Goal: Task Accomplishment & Management: Manage account settings

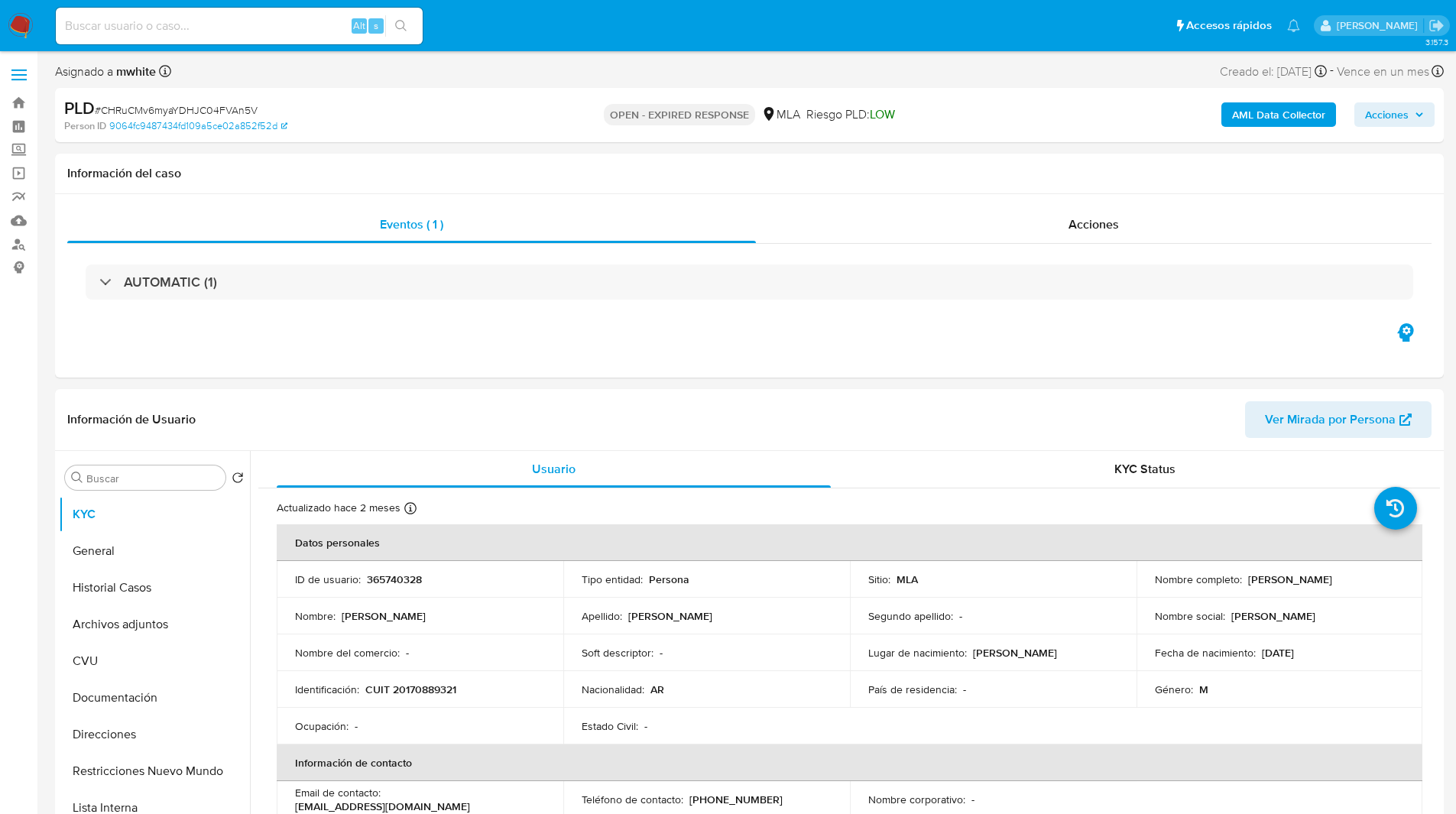
select select "10"
click at [519, 35] on ul "Pausado Ver notificaciones Alt s Accesos rápidos Presiona las siguientes teclas…" at bounding box center [678, 25] width 1260 height 38
click at [504, 67] on div "Asignado a mwhite Asignado el: [DATE] 16:38:02 Creado el: [DATE] Creado el: [DA…" at bounding box center [749, 74] width 1389 height 26
click at [513, 42] on ul "Pausado Ver notificaciones Alt s Accesos rápidos Presiona las siguientes teclas…" at bounding box center [678, 25] width 1260 height 38
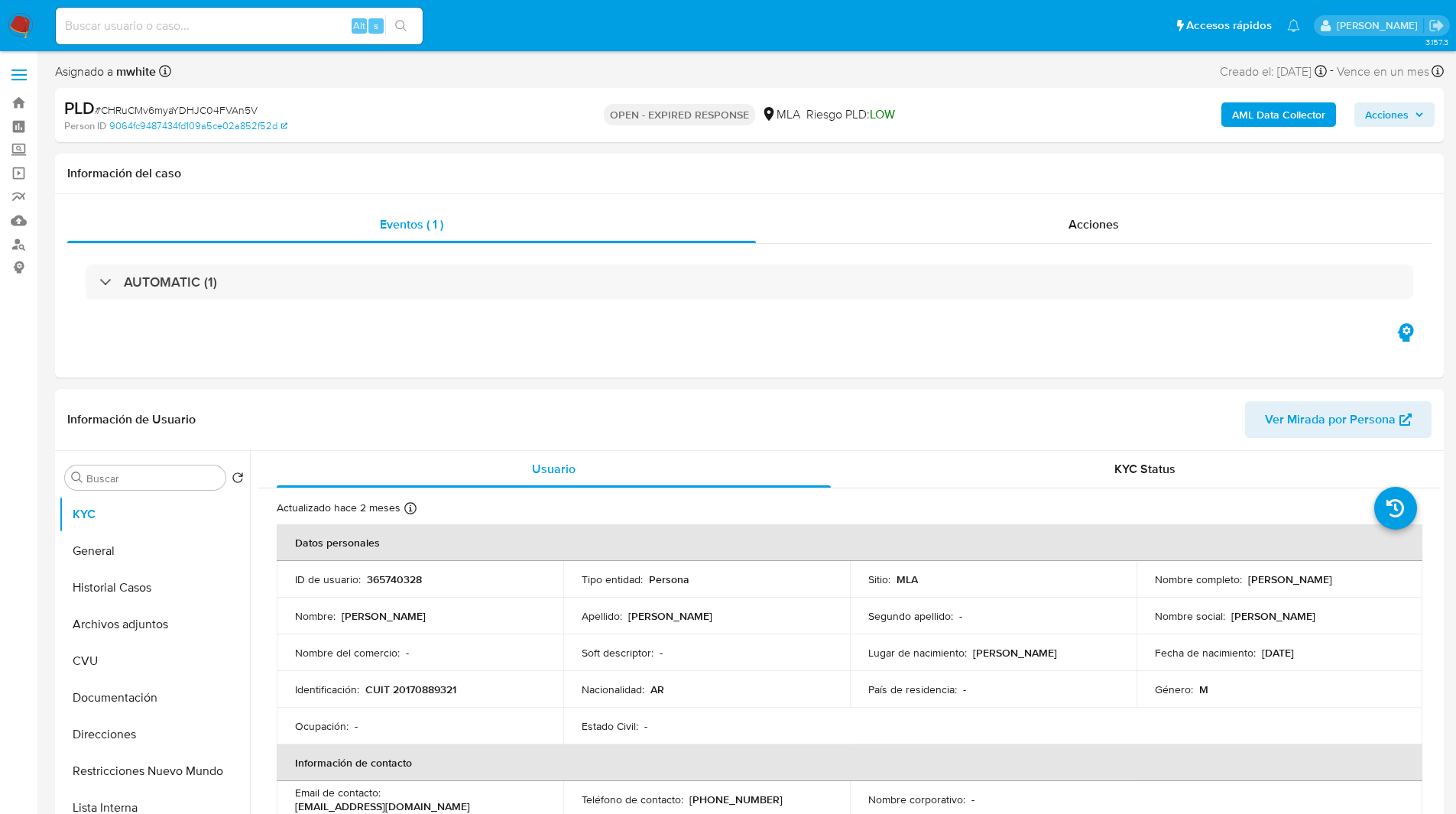
click at [20, 25] on img at bounding box center [20, 25] width 26 height 26
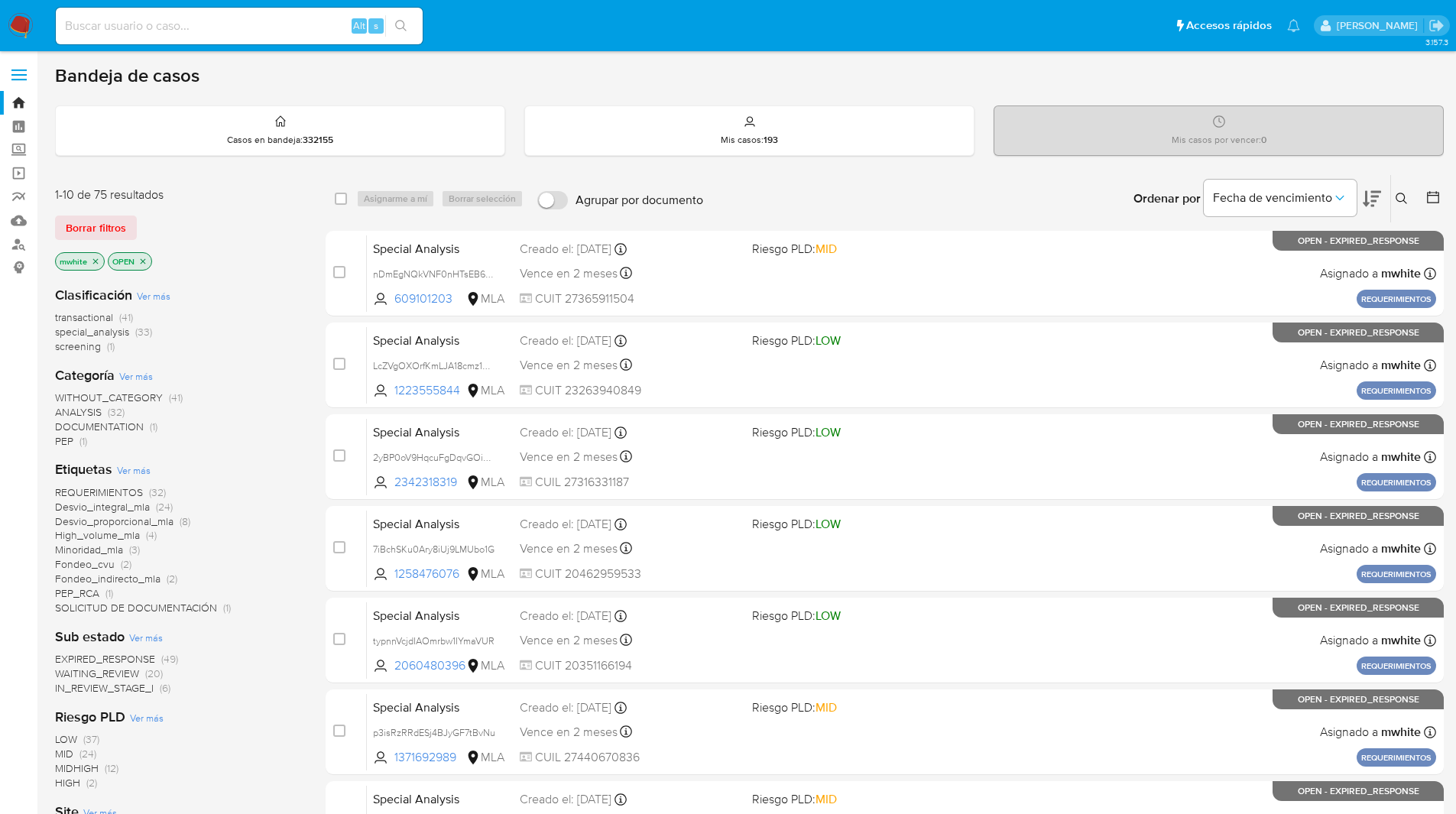
click at [92, 258] on icon "close-filter" at bounding box center [95, 262] width 9 height 9
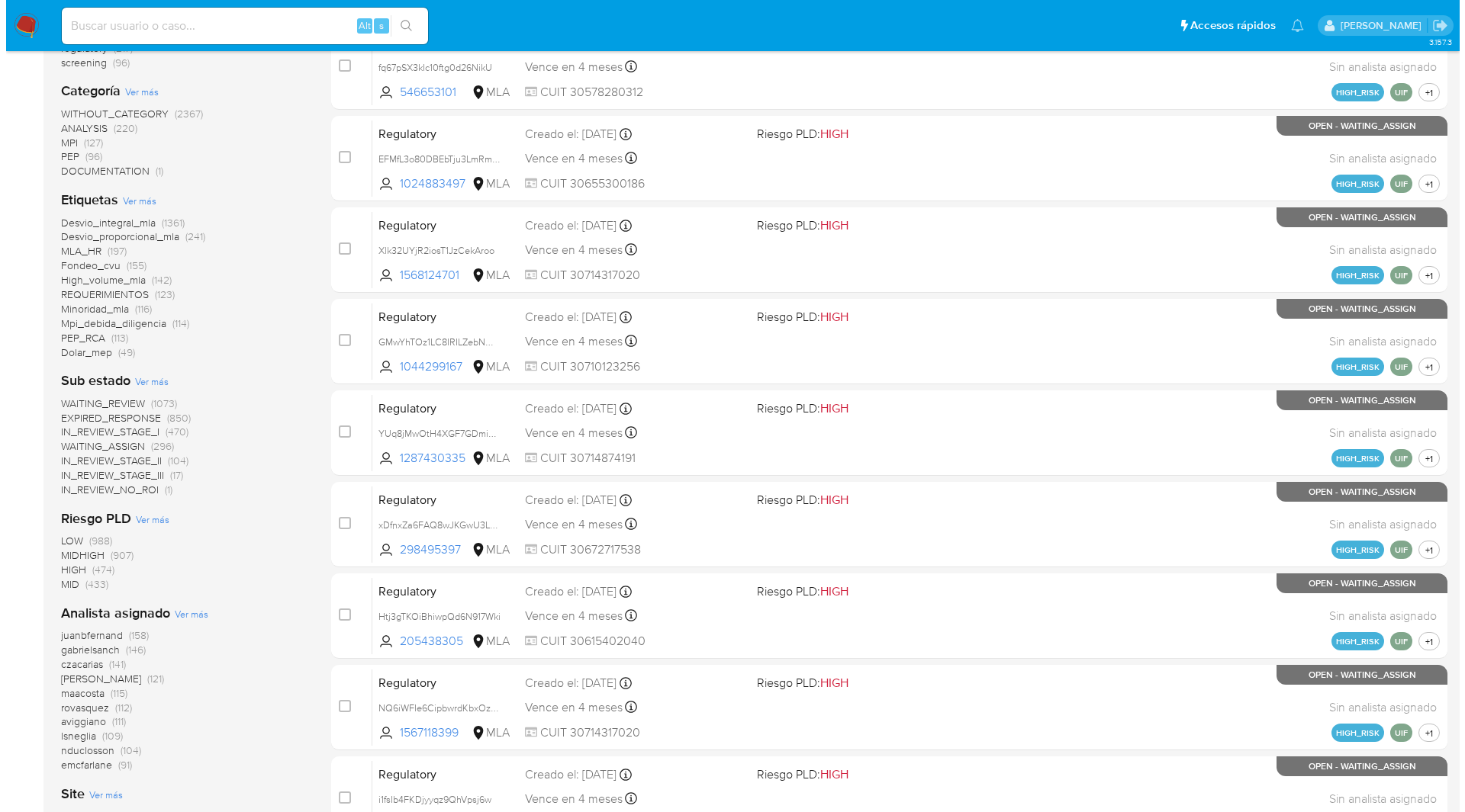
scroll to position [300, 0]
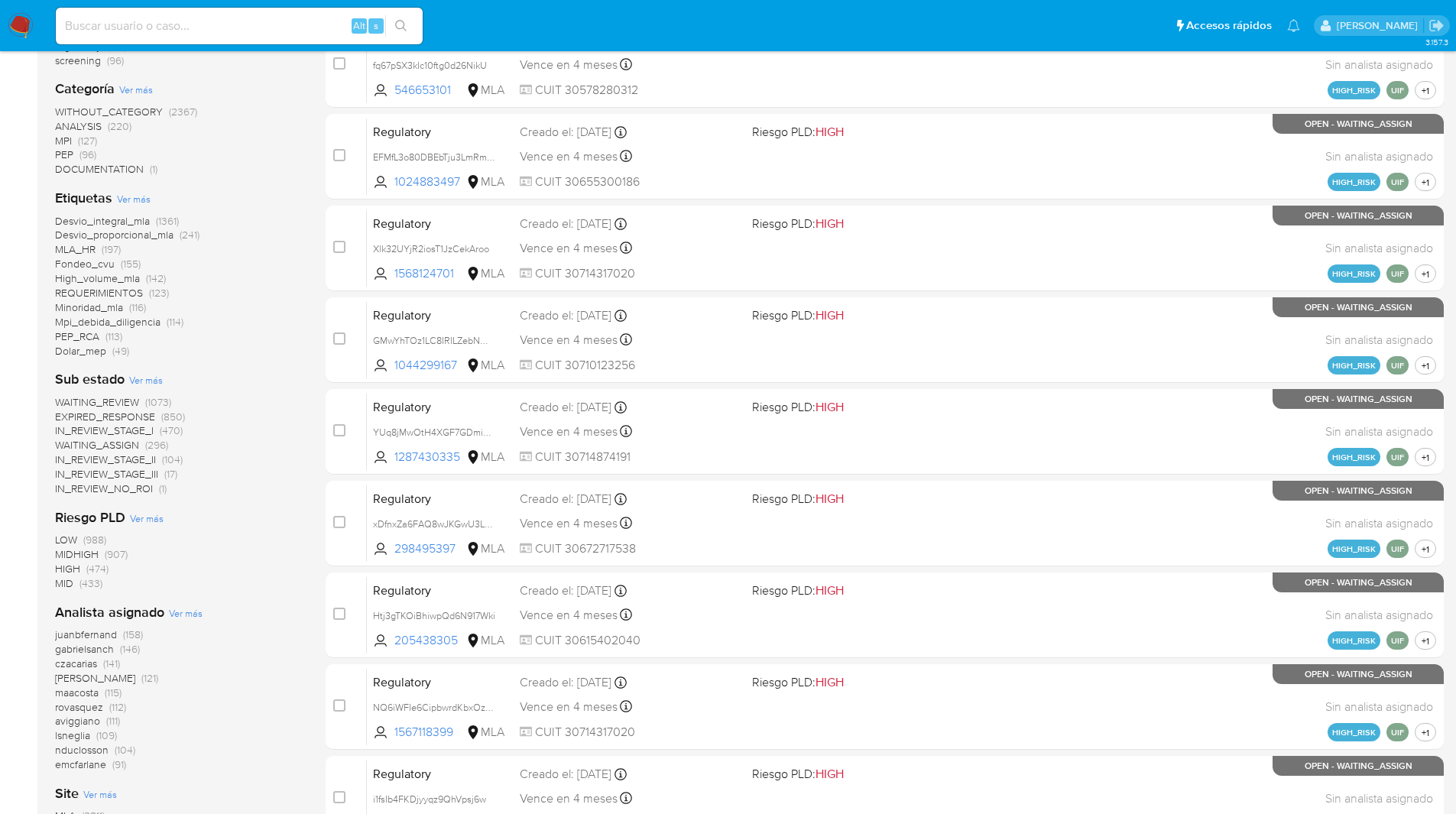
click at [181, 610] on span "Ver más" at bounding box center [185, 612] width 34 height 14
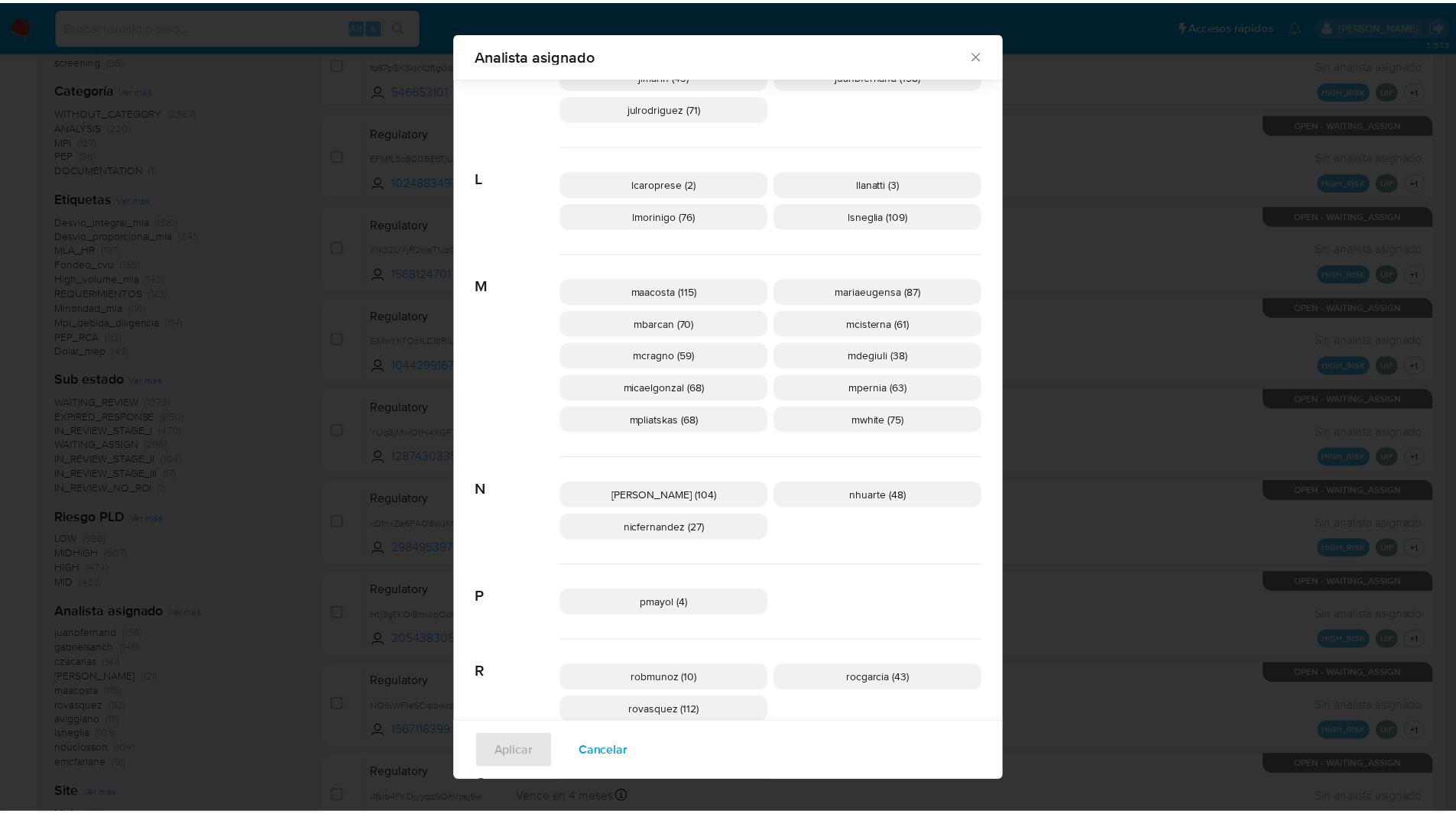
scroll to position [531, 0]
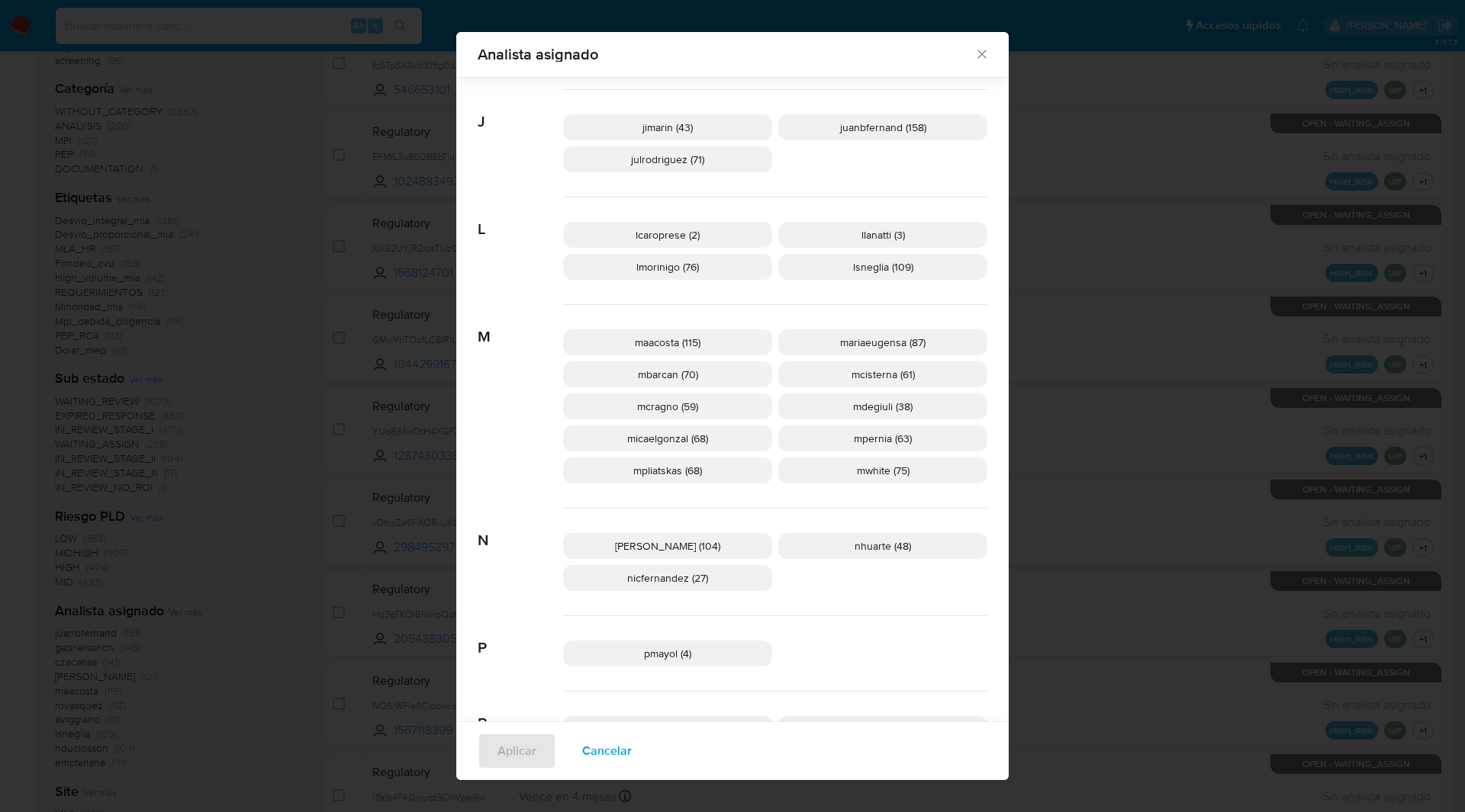
click at [975, 53] on icon "Cerrar" at bounding box center [982, 53] width 15 height 15
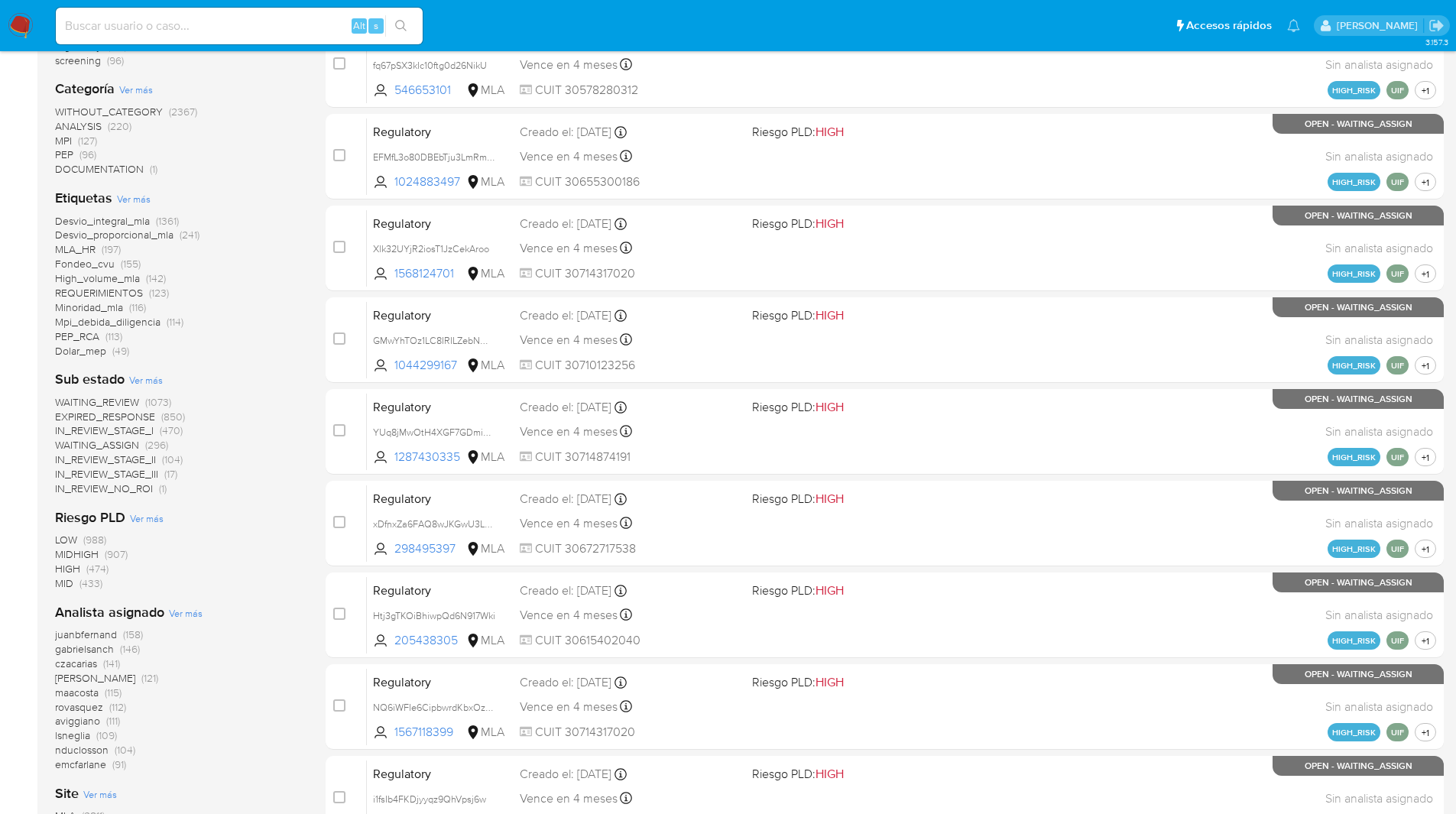
click at [804, 37] on ul "Pausado Ver notificaciones Alt s Accesos rápidos Presiona las siguientes teclas…" at bounding box center [678, 25] width 1260 height 38
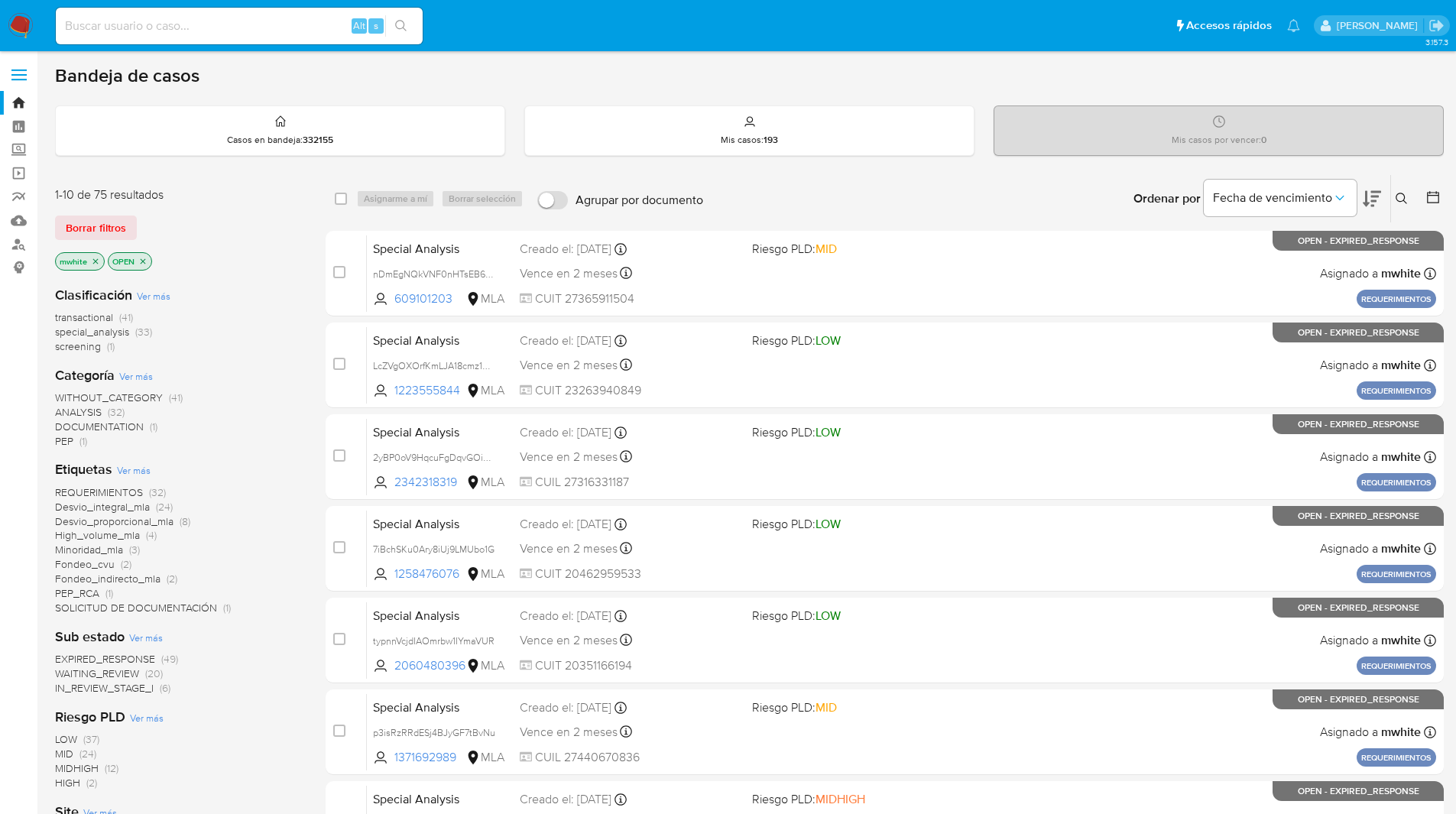
drag, startPoint x: 41, startPoint y: 1, endPoint x: 477, endPoint y: 44, distance: 438.1
click at [477, 44] on ul "Pausado Ver notificaciones Alt s Accesos rápidos Presiona las siguientes teclas…" at bounding box center [678, 25] width 1260 height 38
click at [291, 89] on div "Bandeja de casos Casos en bandeja : 332155 Mis casos : 193 Mis casos por vencer…" at bounding box center [749, 630] width 1389 height 1133
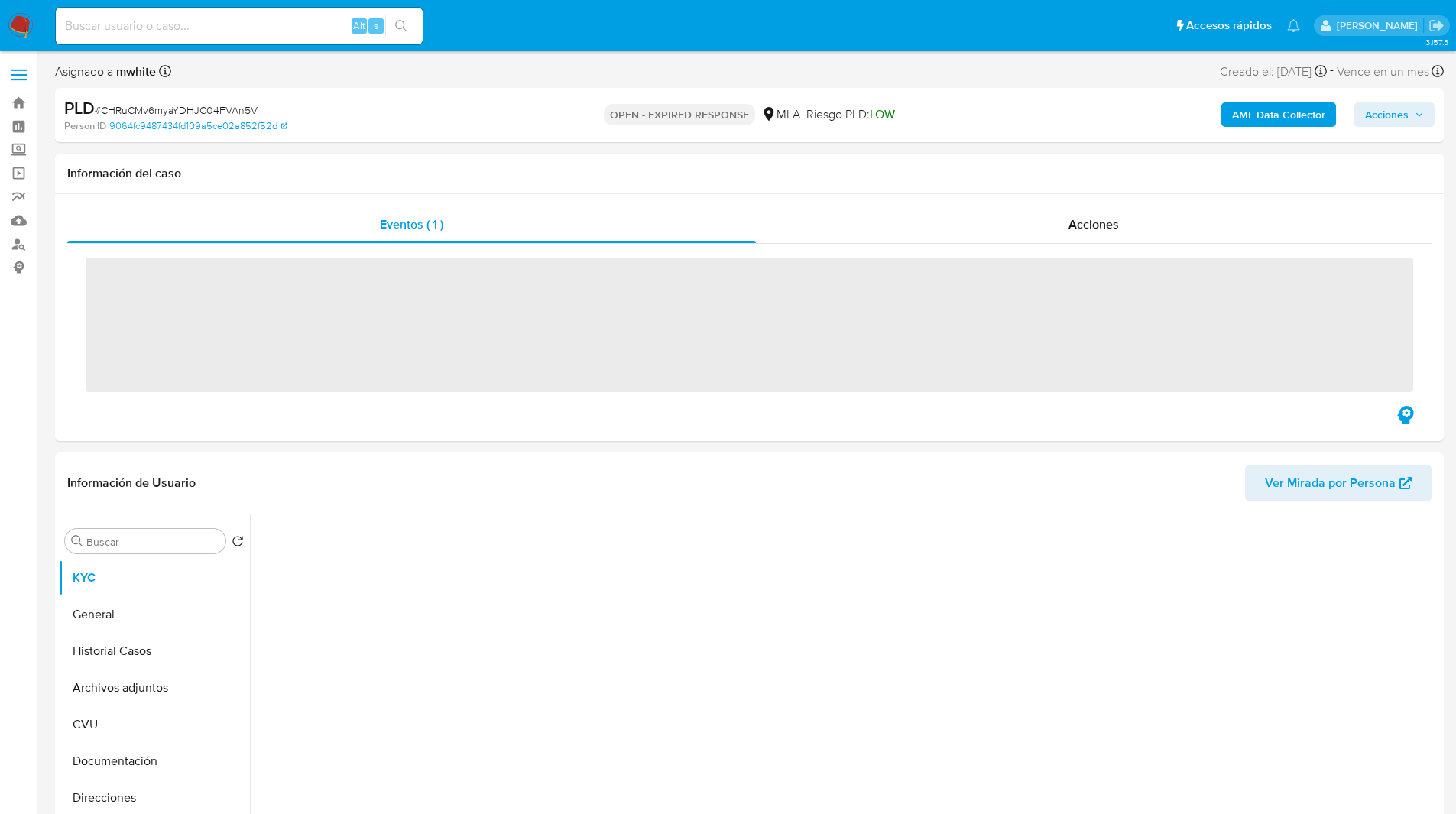
drag, startPoint x: 0, startPoint y: 0, endPoint x: 314, endPoint y: 12, distance: 314.2
click at [314, 12] on div "Alt s" at bounding box center [239, 25] width 367 height 36
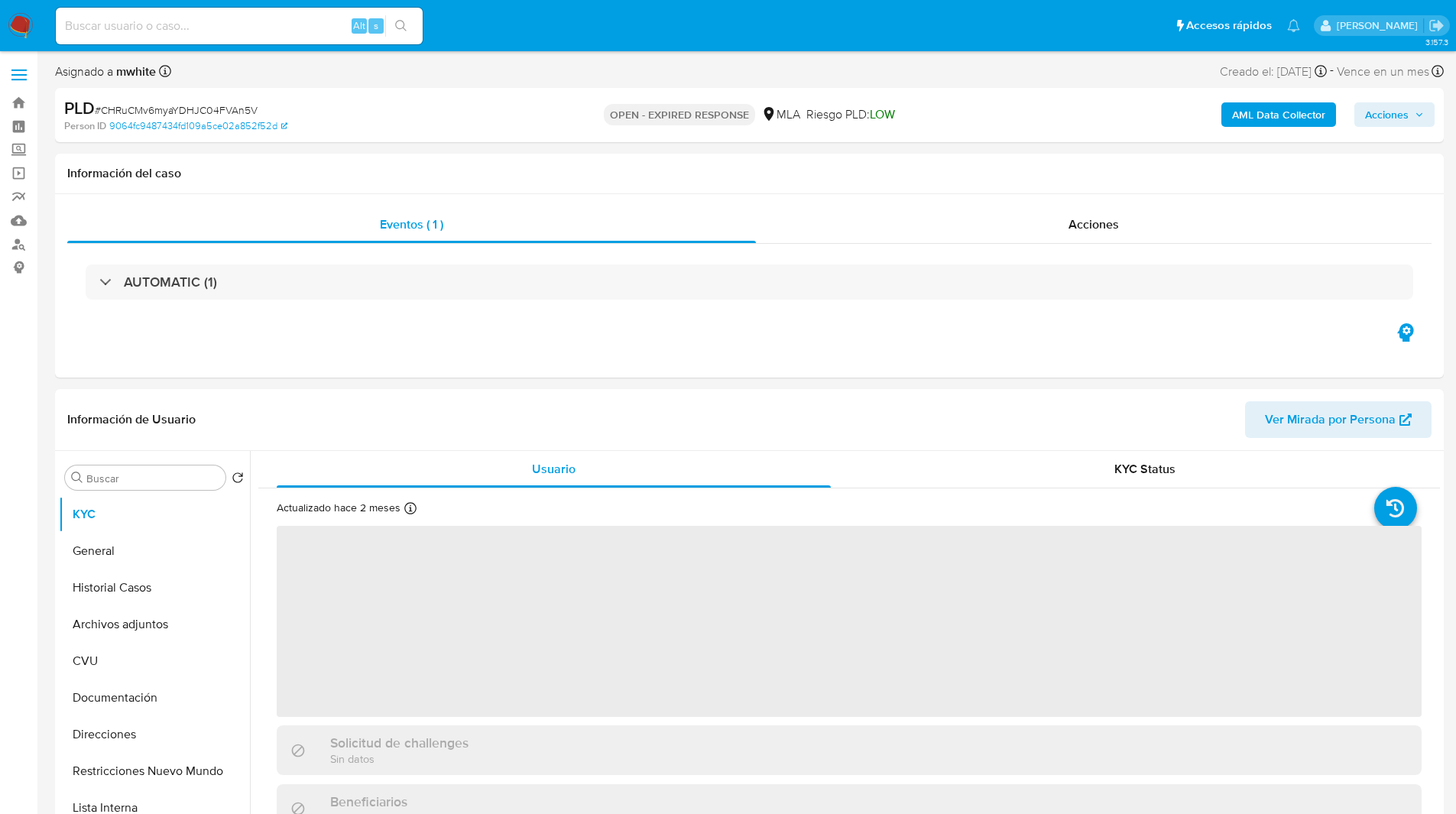
click at [310, 25] on input at bounding box center [239, 26] width 367 height 20
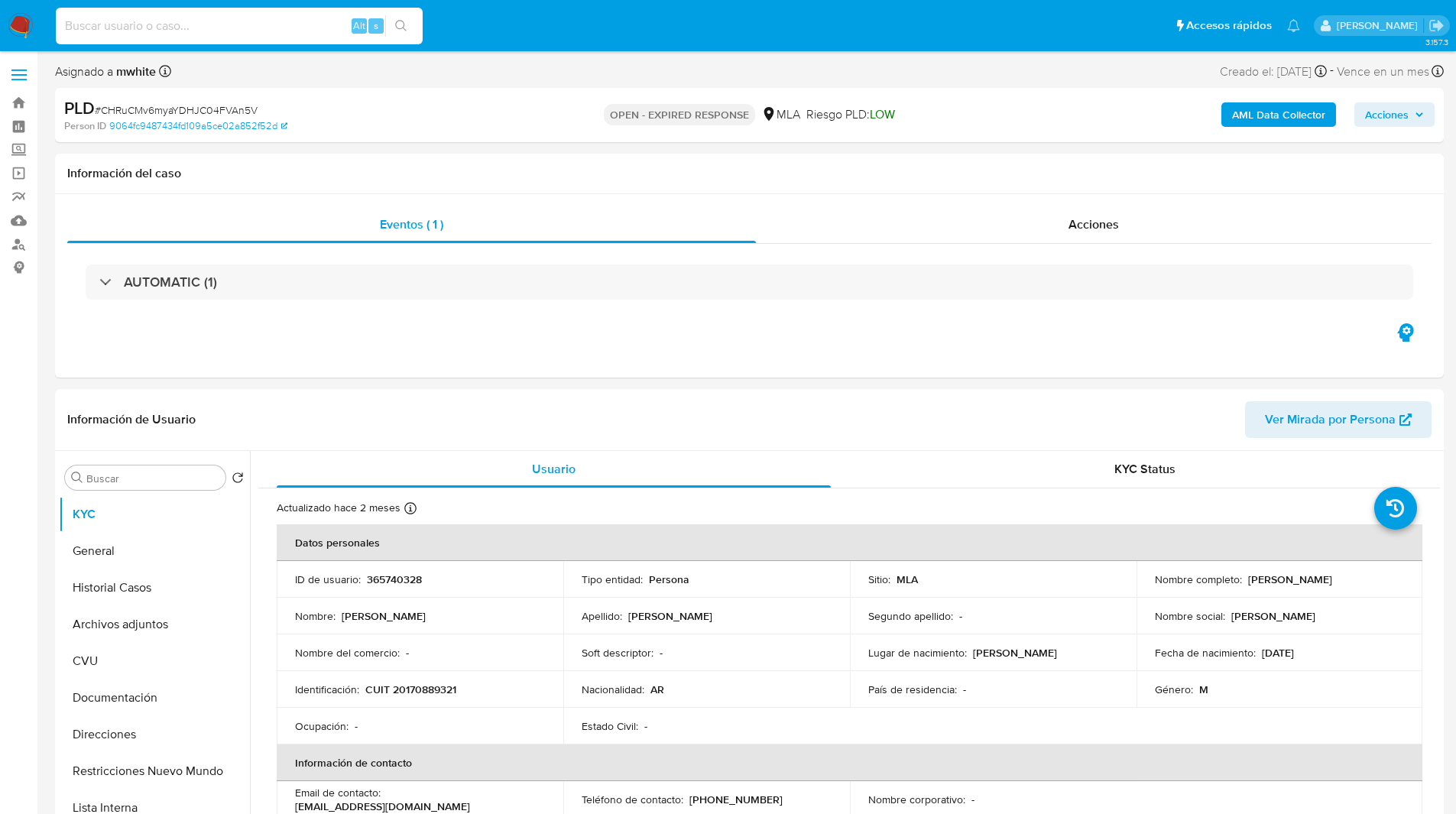
click at [528, 26] on ul "Pausado Ver notificaciones Alt s Accesos rápidos Presiona las siguientes teclas…" at bounding box center [678, 25] width 1260 height 38
click at [510, 26] on ul "Pausado Ver notificaciones Alt s Accesos rápidos Presiona las siguientes teclas…" at bounding box center [678, 25] width 1260 height 38
select select "10"
click at [480, 25] on ul "Pausado Ver notificaciones Alt s Accesos rápidos Presiona las siguientes teclas…" at bounding box center [678, 25] width 1260 height 38
click at [504, 25] on ul "Pausado Ver notificaciones Alt s Accesos rápidos Presiona las siguientes teclas…" at bounding box center [678, 25] width 1260 height 38
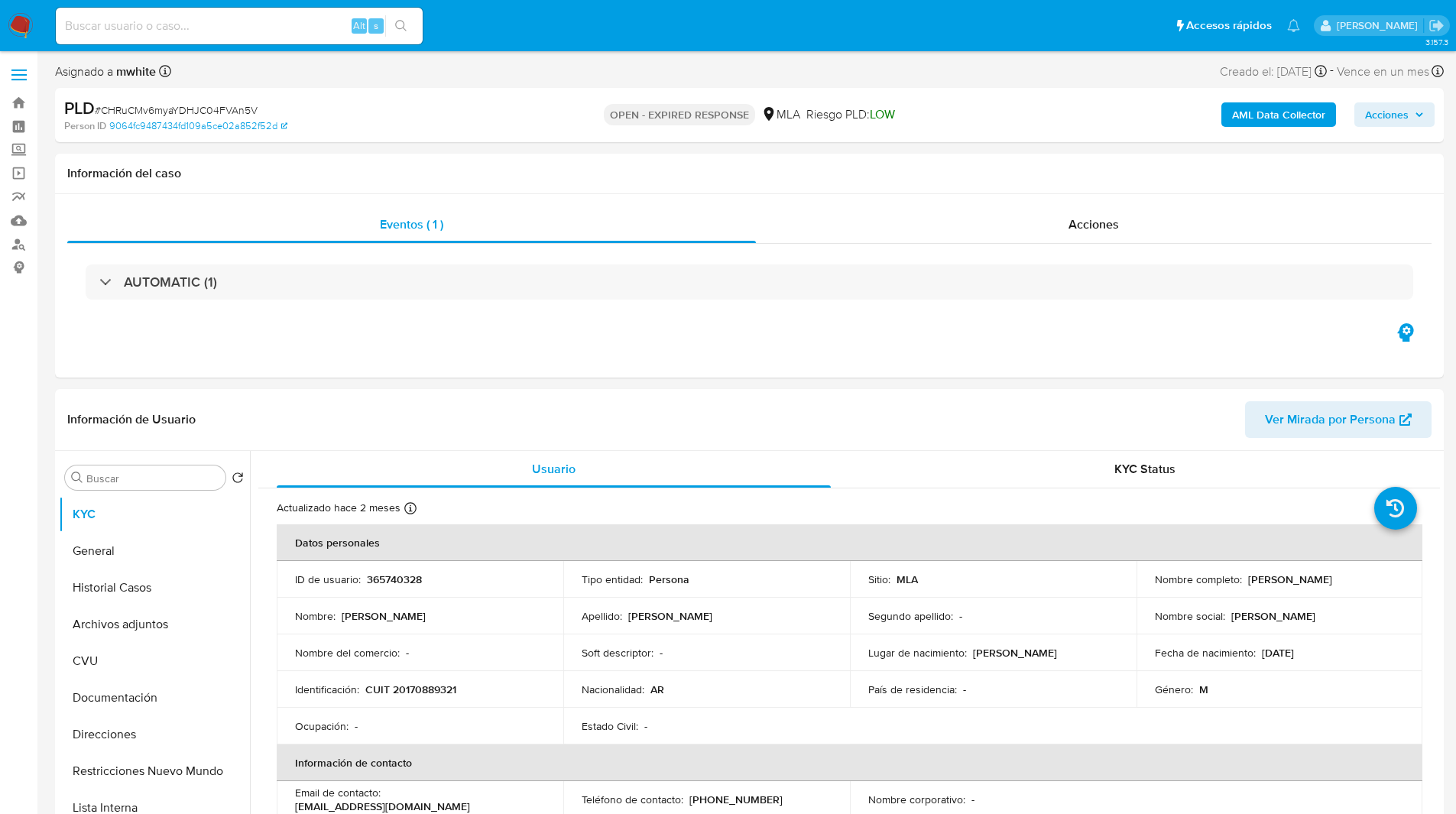
click at [504, 25] on ul "Pausado Ver notificaciones Alt s Accesos rápidos Presiona las siguientes teclas…" at bounding box center [678, 25] width 1260 height 38
click at [583, 49] on nav "Pausado Ver notificaciones Alt s Accesos rápidos Presiona las siguientes teclas…" at bounding box center [728, 25] width 1456 height 51
click at [659, 24] on ul "Pausado Ver notificaciones Alt s Accesos rápidos Presiona las siguientes teclas…" at bounding box center [678, 25] width 1260 height 38
